Goal: Task Accomplishment & Management: Complete application form

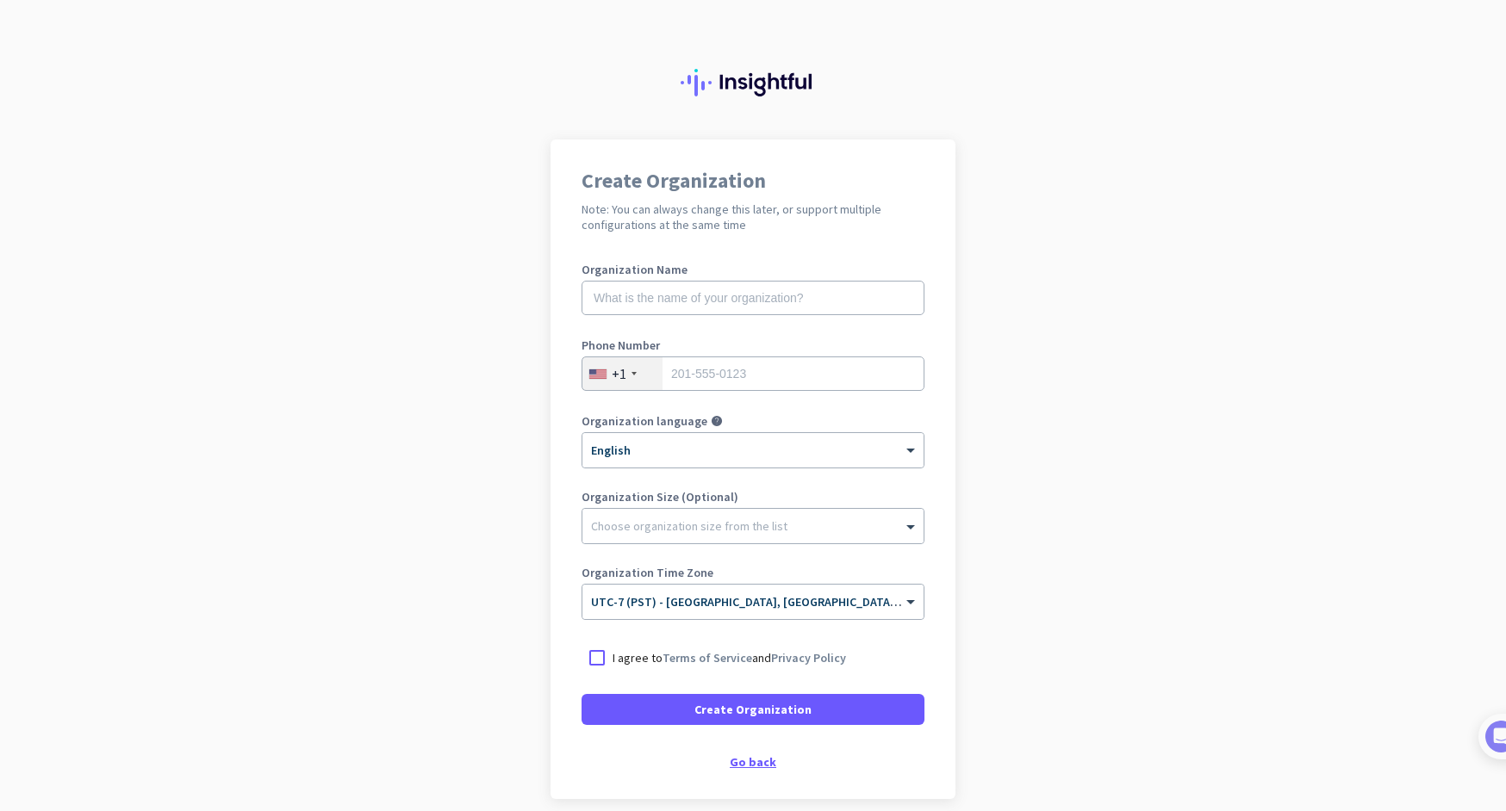
click at [720, 756] on div "Go back" at bounding box center [752, 762] width 343 height 12
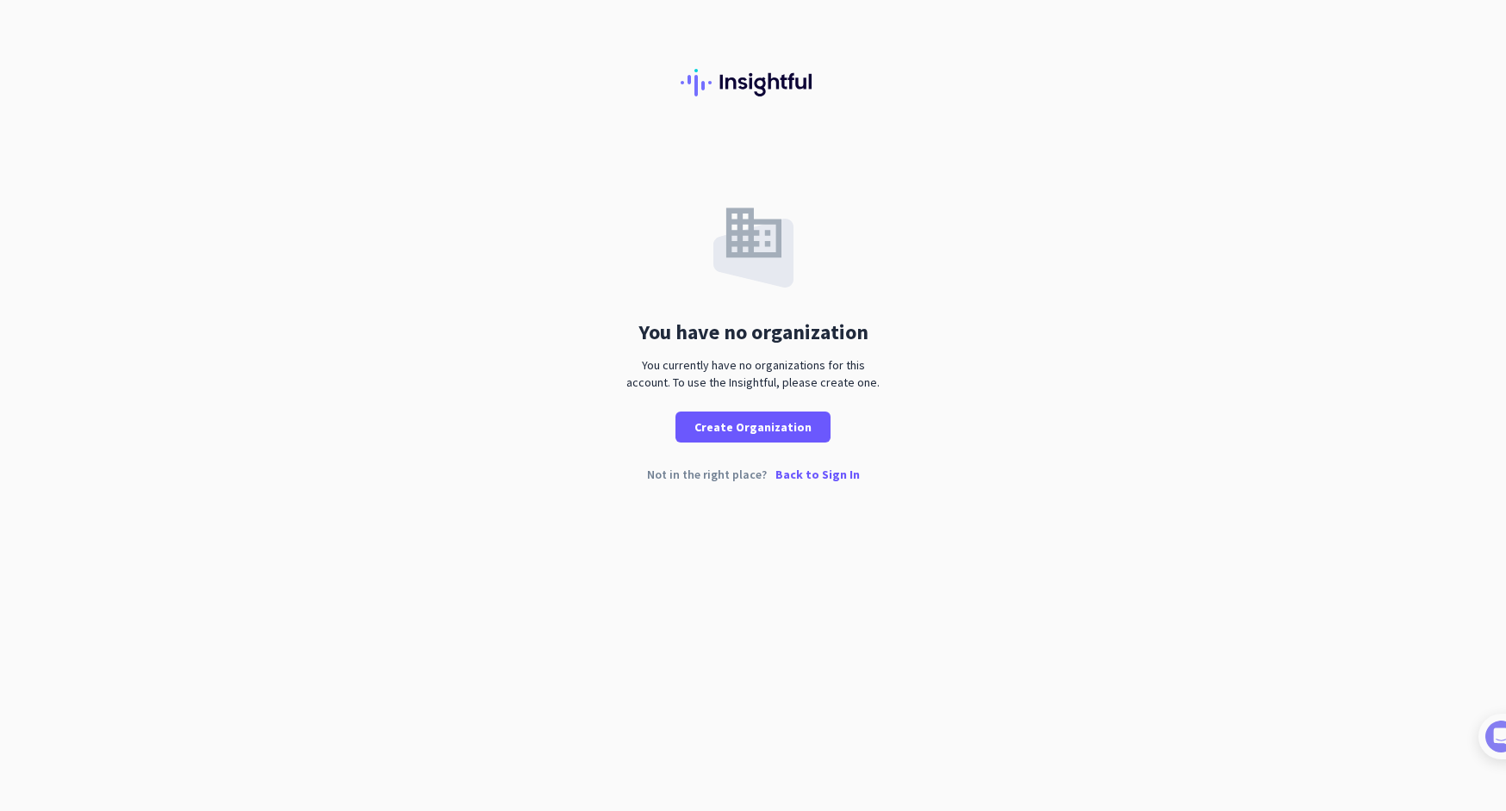
click at [795, 478] on p "Back to Sign In" at bounding box center [817, 475] width 84 height 12
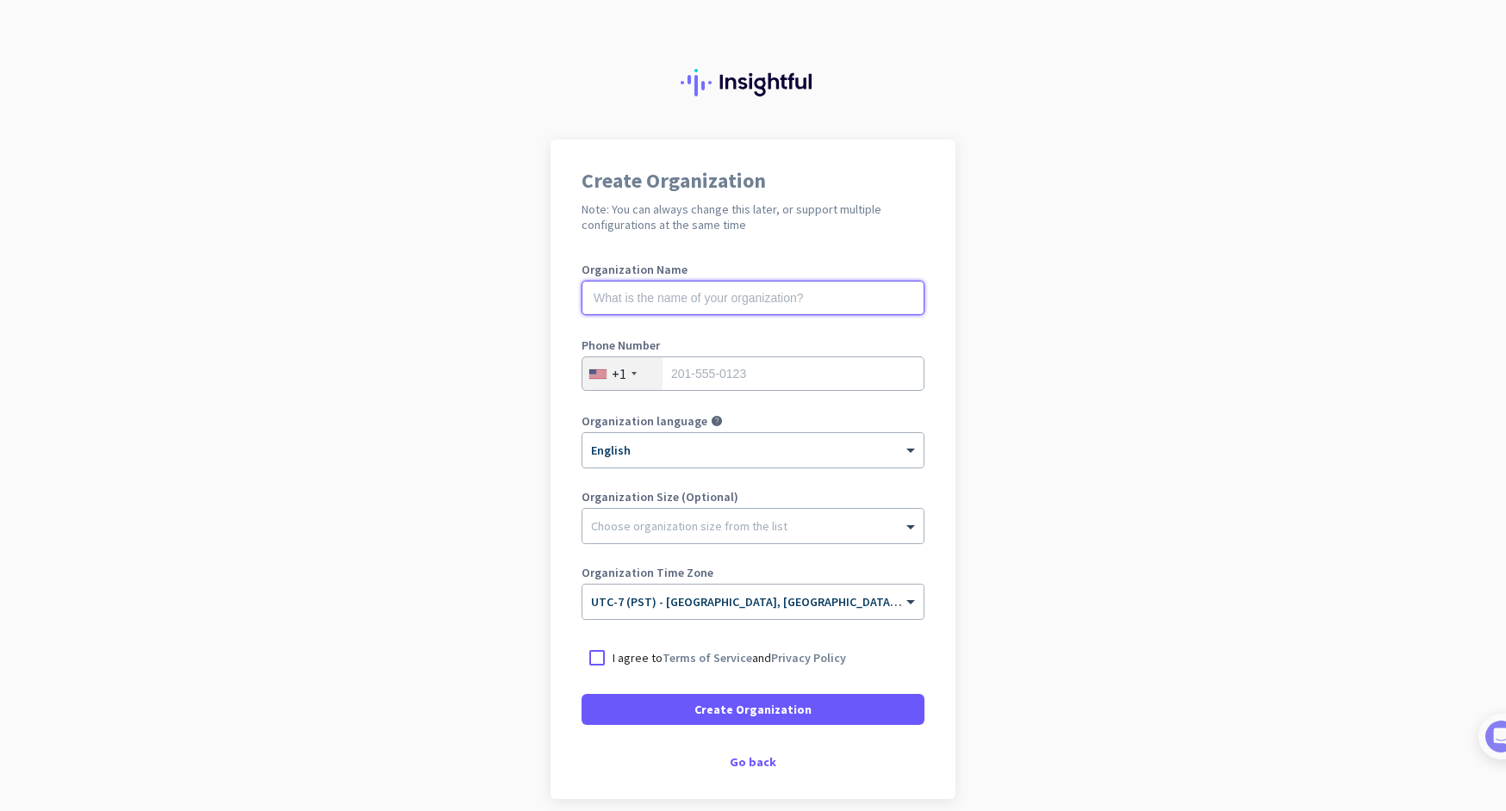
click at [723, 301] on input "text" at bounding box center [752, 298] width 343 height 34
type input "MErcor"
click at [704, 385] on input "tel" at bounding box center [752, 374] width 343 height 34
type input "7023544997"
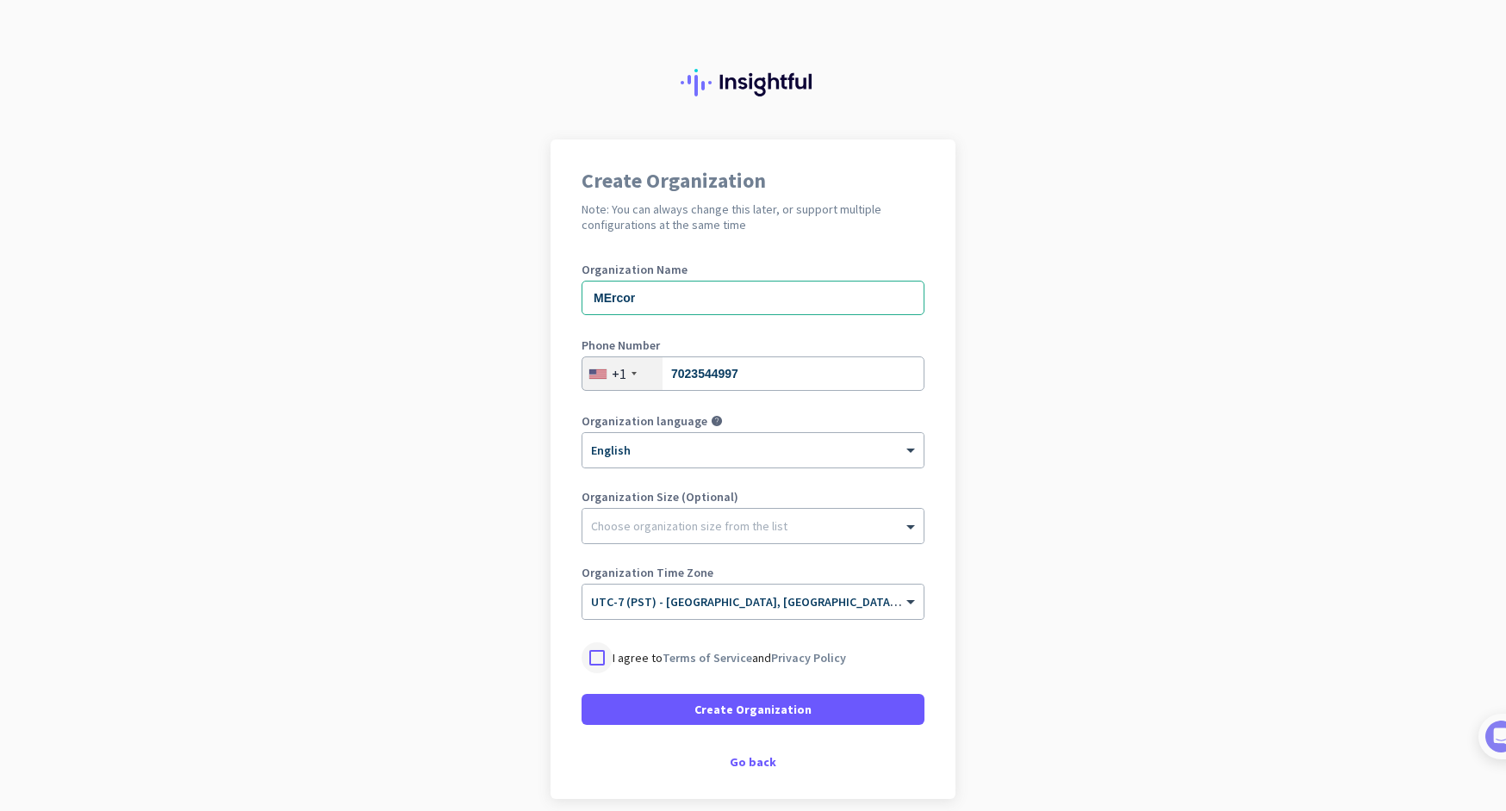
click at [587, 655] on div at bounding box center [596, 658] width 31 height 31
click at [724, 721] on span at bounding box center [752, 709] width 343 height 41
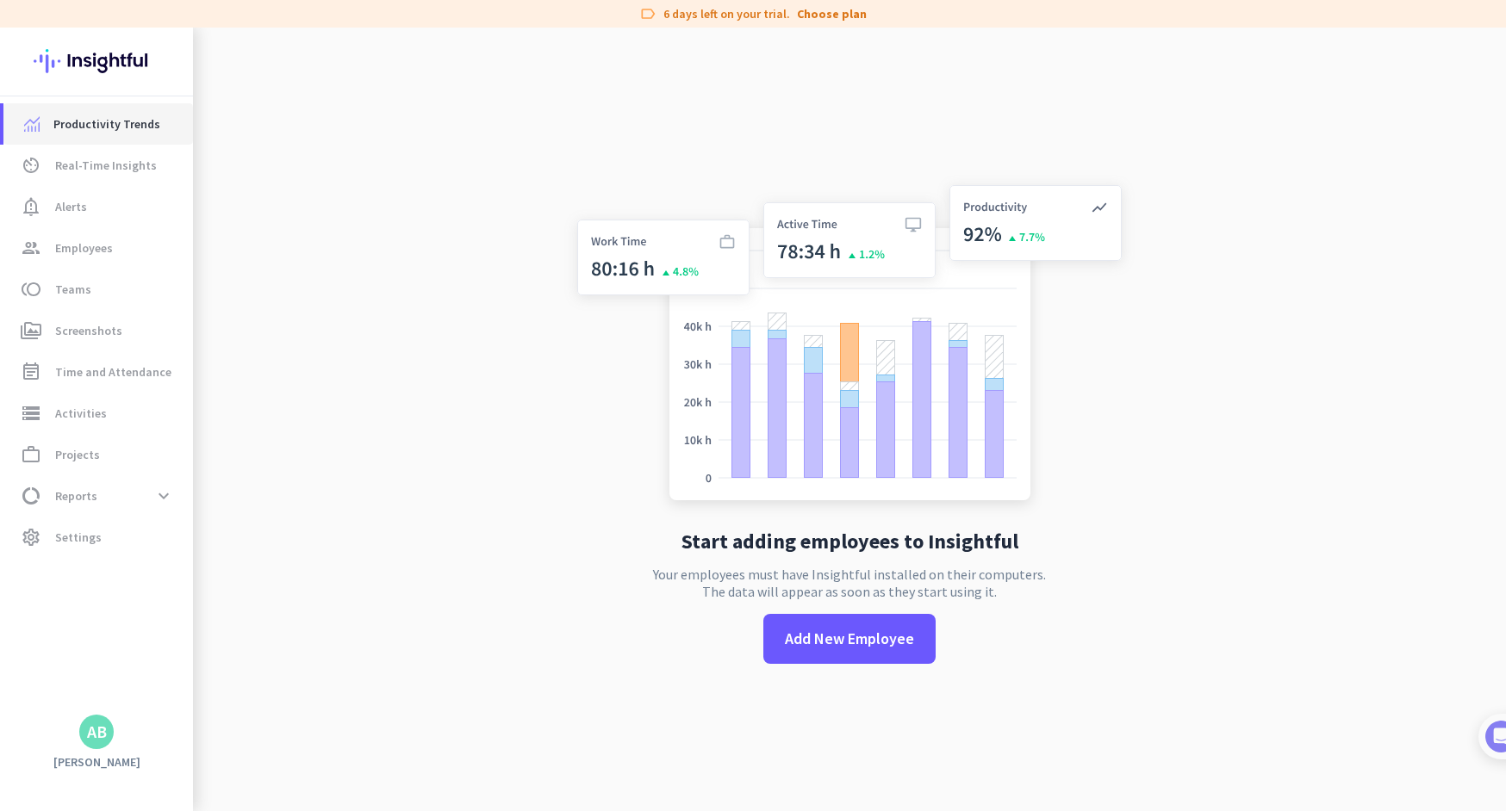
click at [116, 109] on link "Productivity Trends" at bounding box center [97, 123] width 189 height 41
click at [119, 165] on span "Real-Time Insights" at bounding box center [106, 165] width 102 height 21
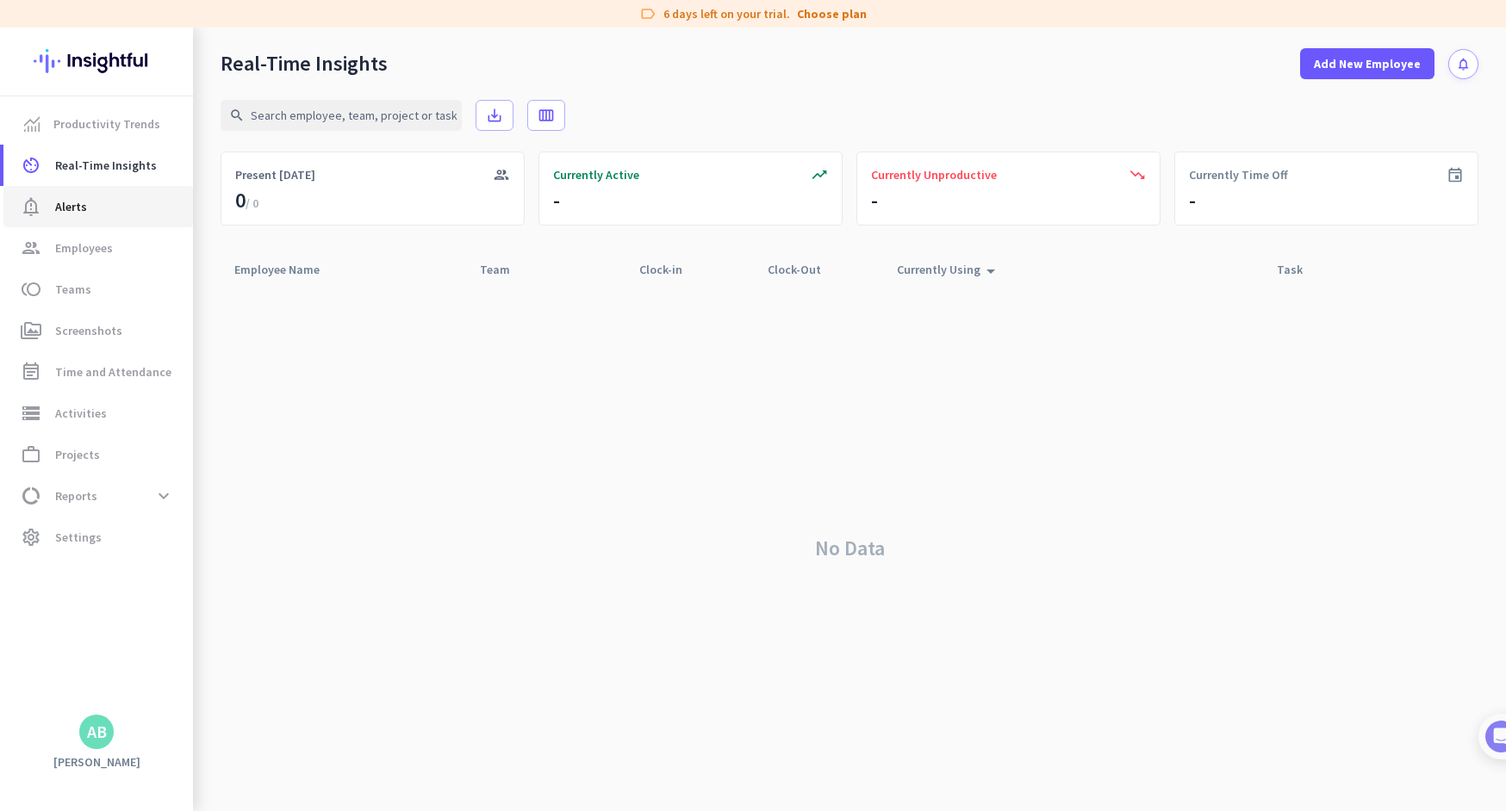
click at [94, 204] on span "notification_important Alerts" at bounding box center [98, 206] width 162 height 21
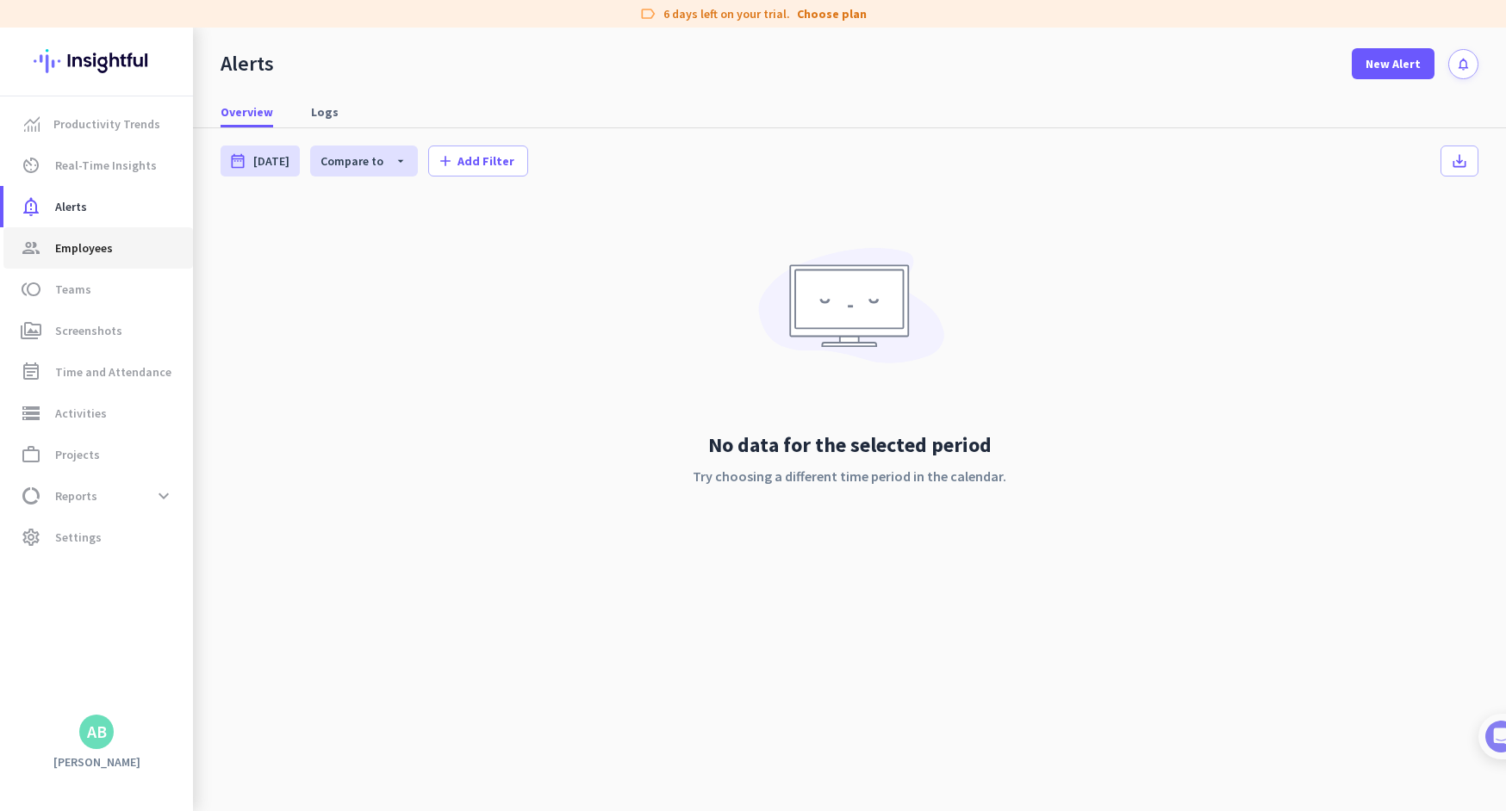
click at [69, 256] on span "Employees" at bounding box center [84, 248] width 58 height 21
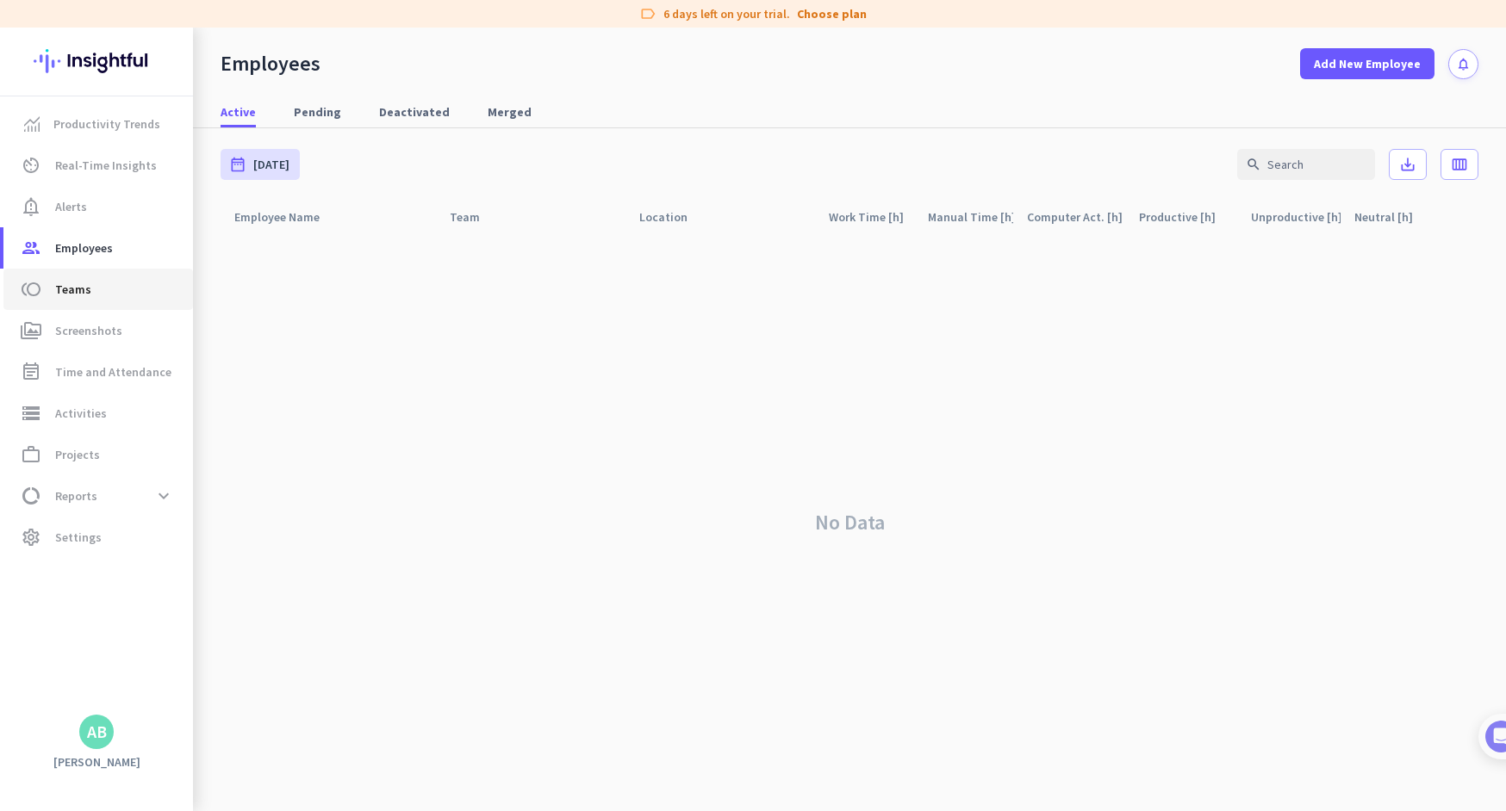
click at [71, 303] on link "toll Teams" at bounding box center [97, 289] width 189 height 41
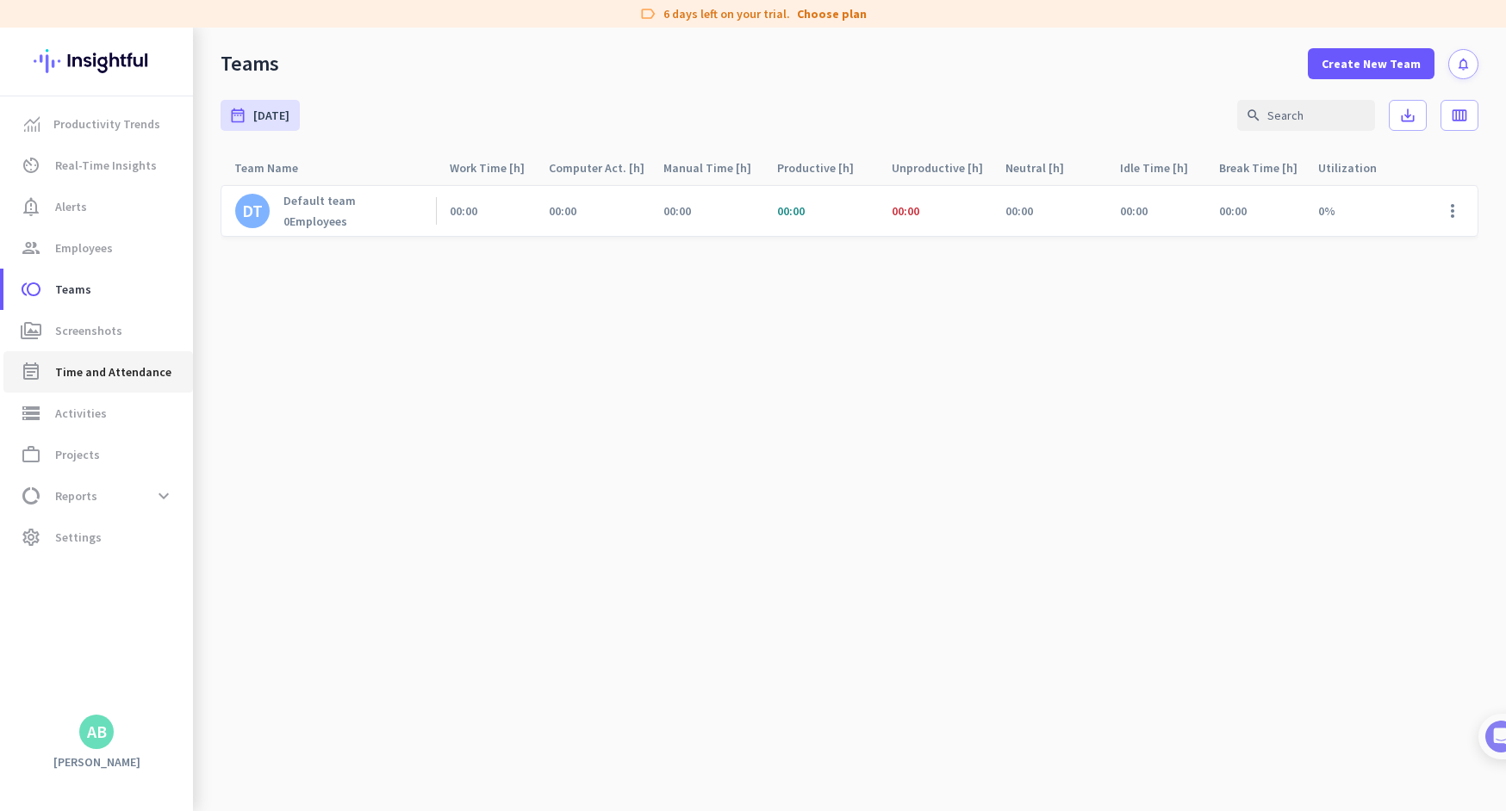
click at [73, 352] on link "event_note Time and Attendance" at bounding box center [97, 371] width 189 height 41
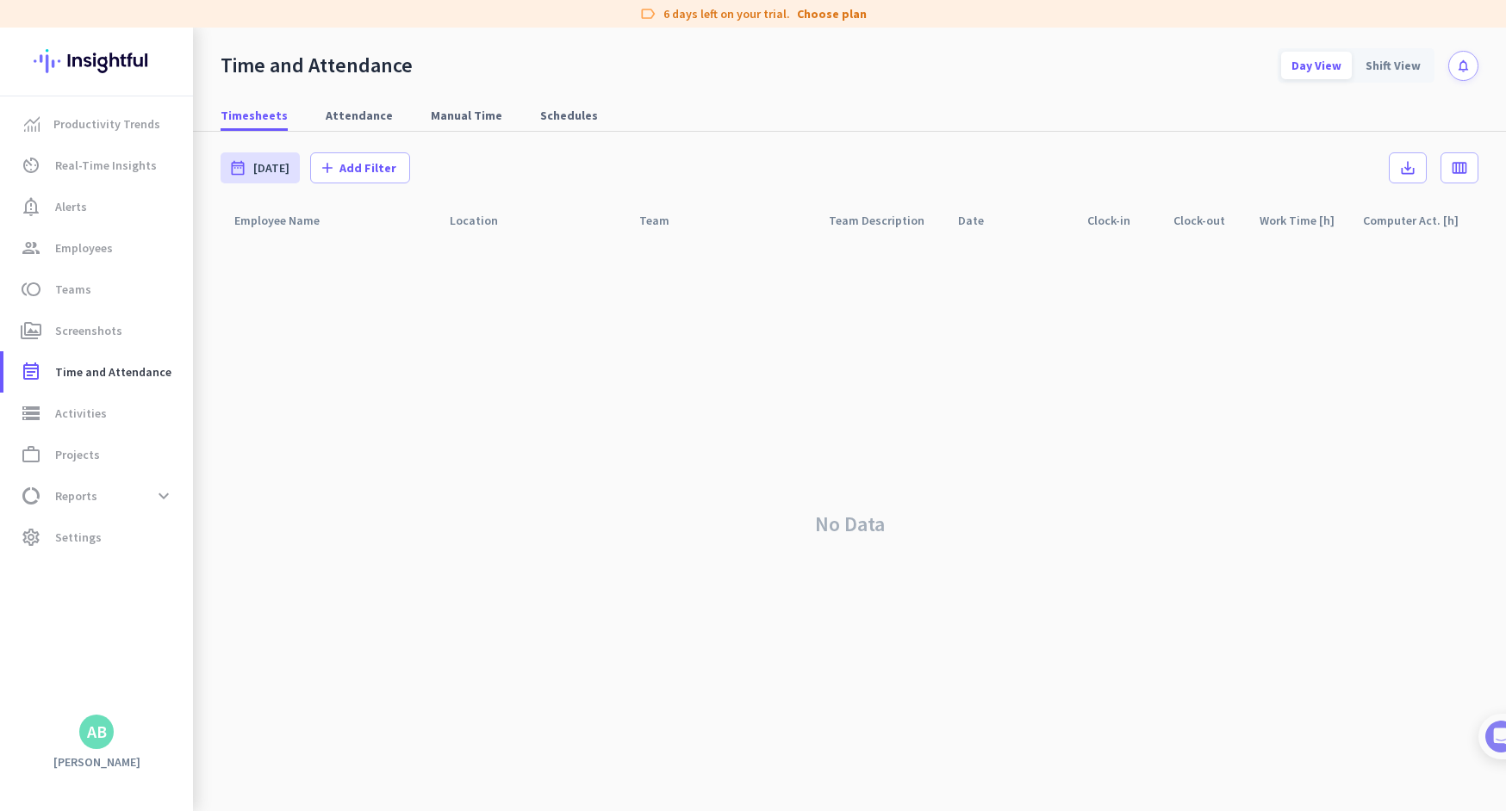
click at [92, 748] on div "AB" at bounding box center [96, 732] width 34 height 34
click at [166, 709] on span "Sign out" at bounding box center [188, 699] width 132 height 31
